Goal: Navigation & Orientation: Find specific page/section

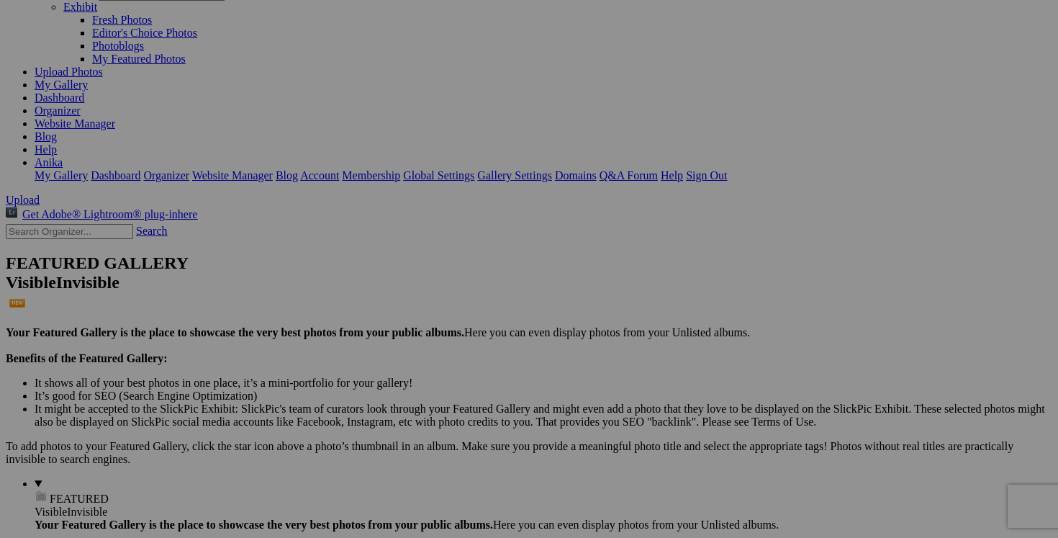
scroll to position [171, 0]
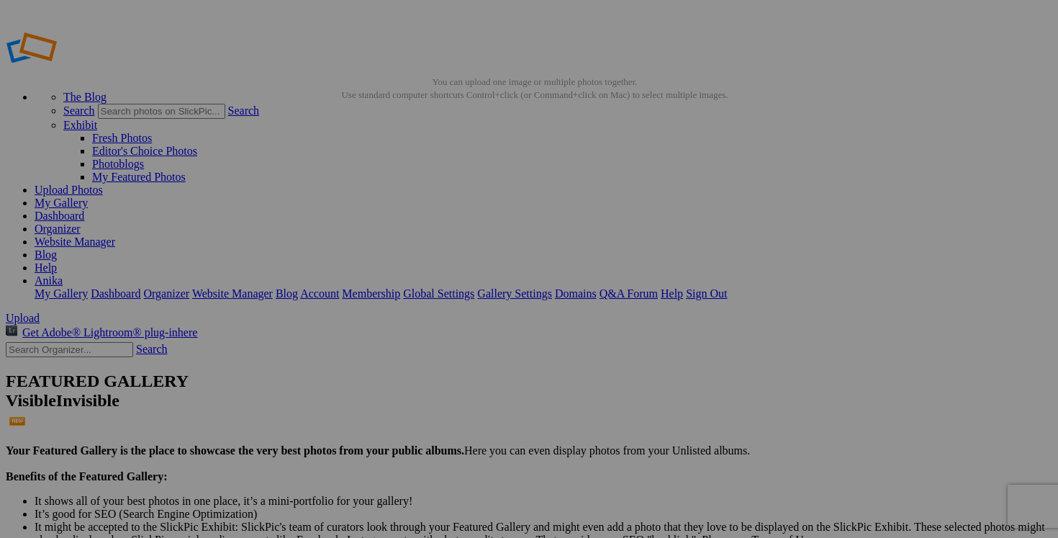
drag, startPoint x: 799, startPoint y: 408, endPoint x: 768, endPoint y: 191, distance: 218.9
